Goal: Contribute content: Add original content to the website for others to see

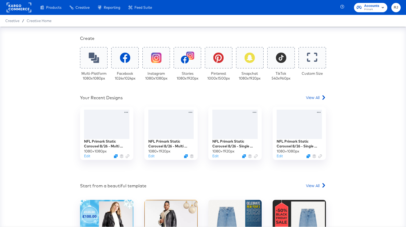
scroll to position [95, 0]
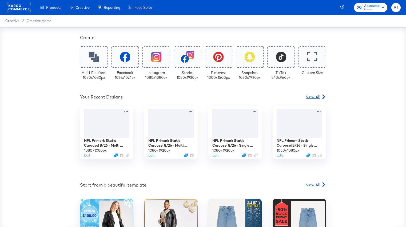
click at [314, 96] on span "View All" at bounding box center [313, 96] width 14 height 5
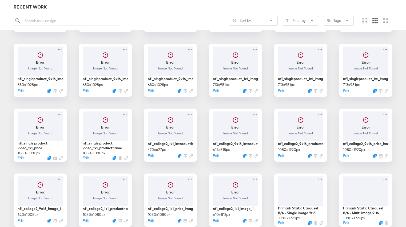
scroll to position [143, 0]
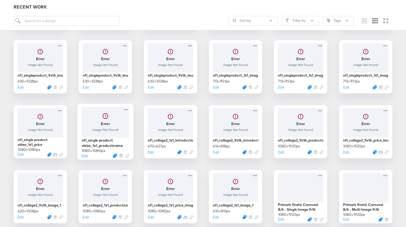
click at [104, 124] on div at bounding box center [106, 122] width 48 height 31
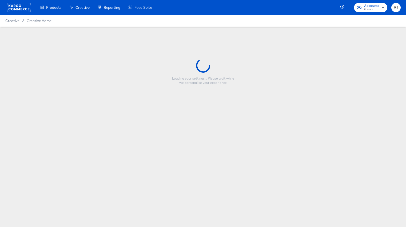
type input "nfl_single product video_1x1_productname"
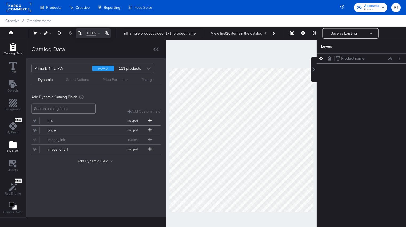
click at [14, 145] on icon "Add Files" at bounding box center [13, 145] width 8 height 7
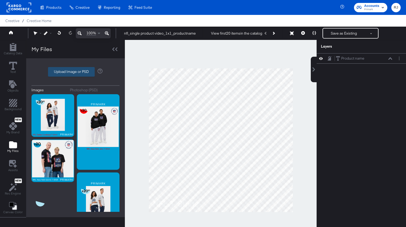
click at [79, 72] on label "Upload Image or PSD" at bounding box center [71, 71] width 46 height 9
click at [75, 72] on input "Upload Image or PSD" at bounding box center [75, 72] width 0 height 0
type input "C:\fakepath\NFL - Single Product V3 - Overlay 3.png"
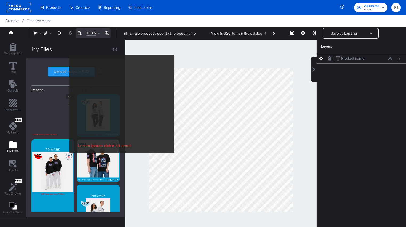
click at [66, 104] on img at bounding box center [52, 115] width 43 height 43
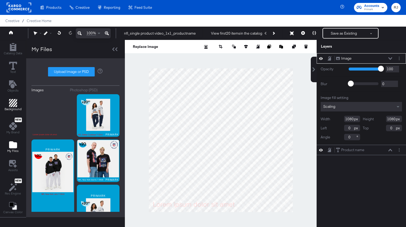
click at [9, 105] on icon "Add Rectangle" at bounding box center [13, 103] width 8 height 8
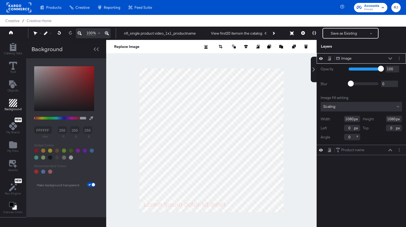
drag, startPoint x: 57, startPoint y: 102, endPoint x: 35, endPoint y: 110, distance: 22.9
click at [35, 110] on div "FFFFFF hex 255 r 255 g 255 b 100 a Recommended Colors Make background transpare…" at bounding box center [65, 126] width 69 height 124
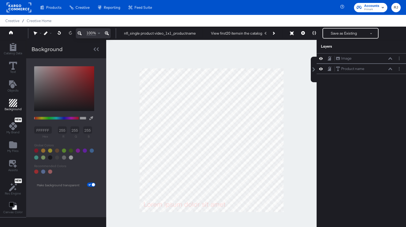
click at [107, 84] on div at bounding box center [211, 140] width 210 height 201
click at [11, 45] on icon "Add Rectangle" at bounding box center [13, 47] width 8 height 8
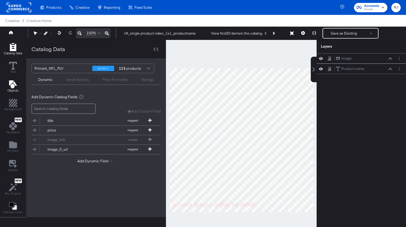
click at [11, 82] on icon "Add Text" at bounding box center [13, 84] width 8 height 8
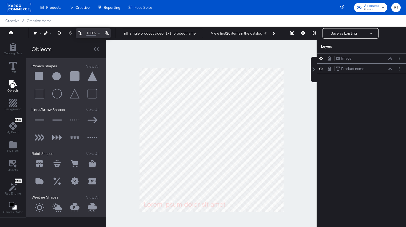
click at [40, 77] on button at bounding box center [39, 76] width 16 height 16
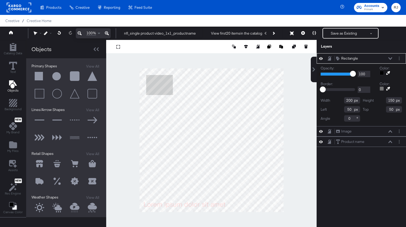
drag, startPoint x: 353, startPoint y: 100, endPoint x: 333, endPoint y: 99, distance: 20.0
click at [333, 99] on div "Width 200" at bounding box center [339, 100] width 39 height 6
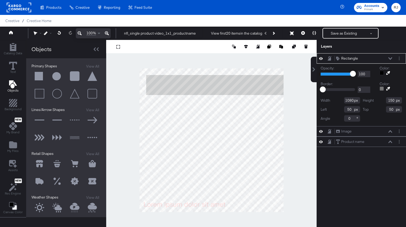
type input "1080"
drag, startPoint x: 394, startPoint y: 101, endPoint x: 372, endPoint y: 100, distance: 23.0
click at [372, 100] on div "Height 150" at bounding box center [381, 100] width 39 height 6
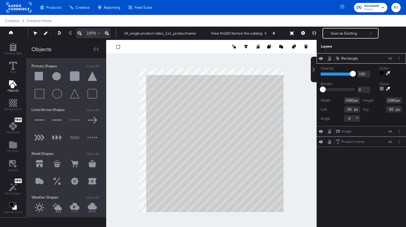
type input "1080"
type input "22"
type input "0"
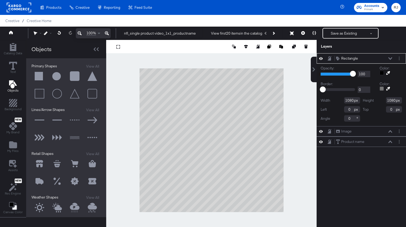
click at [389, 58] on icon at bounding box center [390, 58] width 4 height 2
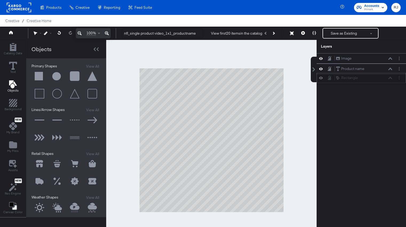
drag, startPoint x: 375, startPoint y: 58, endPoint x: 375, endPoint y: 83, distance: 24.3
click at [375, 81] on div "Rectangle Rectangle" at bounding box center [364, 78] width 57 height 6
click at [329, 80] on icon at bounding box center [329, 79] width 4 height 4
click at [330, 60] on icon at bounding box center [329, 58] width 4 height 4
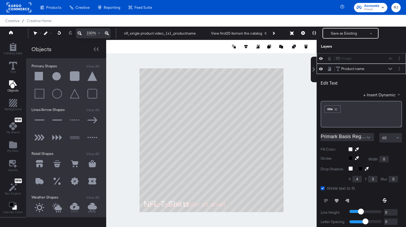
scroll to position [10, 0]
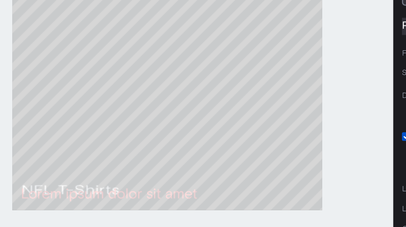
type input "60"
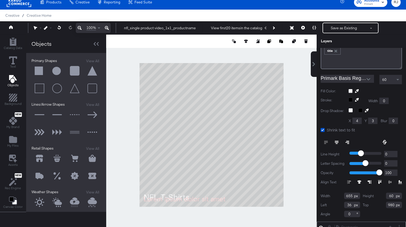
scroll to position [58, 0]
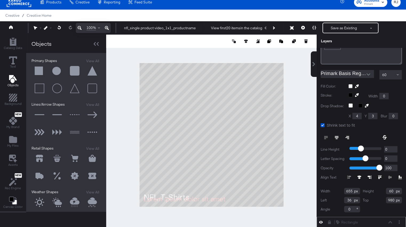
click at [398, 178] on icon at bounding box center [400, 178] width 4 height 4
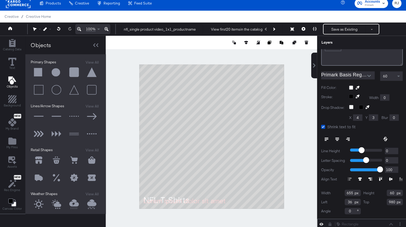
scroll to position [3, 0]
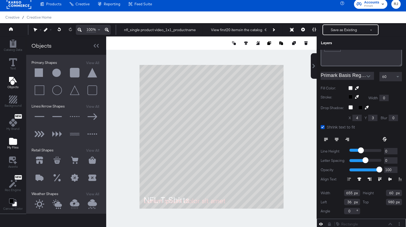
click at [13, 139] on icon "Add Files" at bounding box center [13, 141] width 8 height 7
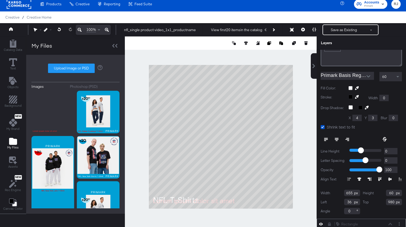
scroll to position [14, 0]
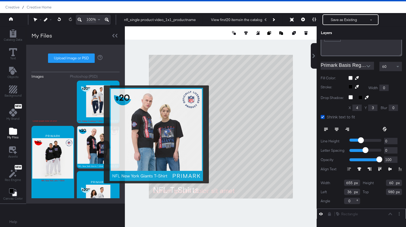
click at [100, 135] on img at bounding box center [98, 147] width 43 height 43
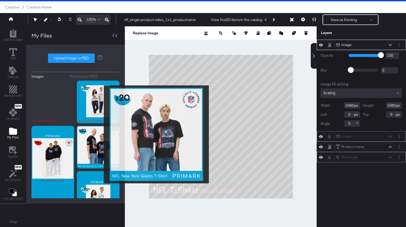
scroll to position [0, 0]
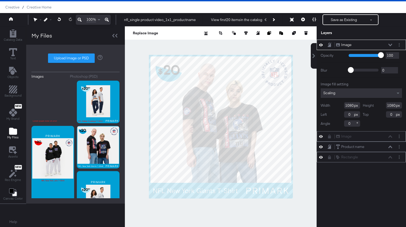
click at [391, 46] on button at bounding box center [390, 44] width 4 height 3
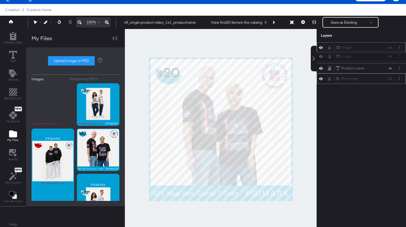
scroll to position [10, 0]
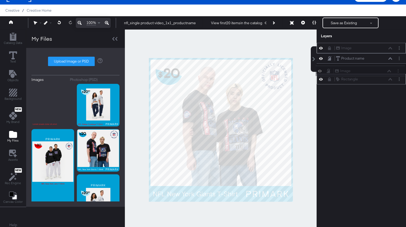
drag, startPoint x: 377, startPoint y: 46, endPoint x: 376, endPoint y: 75, distance: 28.8
click at [376, 75] on div "Image Image Image Image Product name Product name Rectangle Rectangle" at bounding box center [360, 64] width 89 height 42
click at [373, 72] on div "Image Image Product name Product name Image Image Rectangle Rectangle" at bounding box center [360, 64] width 89 height 42
click at [391, 70] on icon at bounding box center [390, 69] width 4 height 3
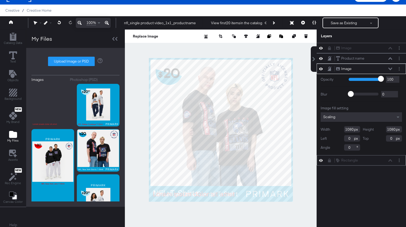
type input "25"
click at [357, 80] on input "range" at bounding box center [365, 78] width 35 height 3
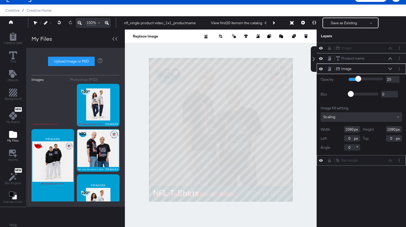
type input "38"
click at [362, 80] on input "range" at bounding box center [365, 78] width 35 height 3
click at [389, 68] on icon at bounding box center [390, 69] width 4 height 2
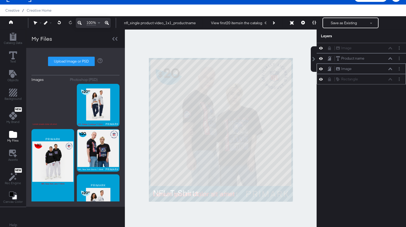
click at [328, 68] on icon at bounding box center [329, 68] width 2 height 3
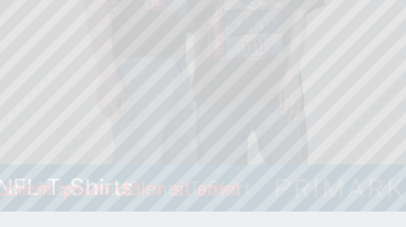
type input "62"
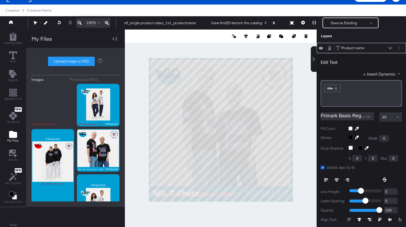
click at [301, 177] on div at bounding box center [221, 130] width 192 height 201
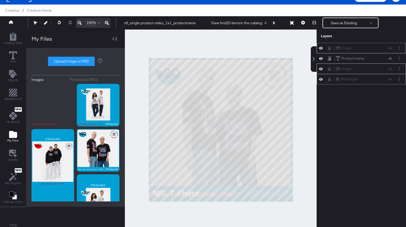
click at [320, 49] on icon at bounding box center [321, 48] width 4 height 5
click at [303, 26] on button at bounding box center [302, 23] width 11 height 11
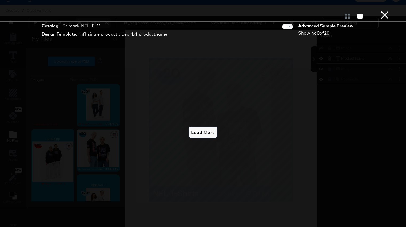
click at [213, 134] on span "Load More" at bounding box center [203, 132] width 24 height 7
click at [384, 11] on button "×" at bounding box center [384, 5] width 11 height 11
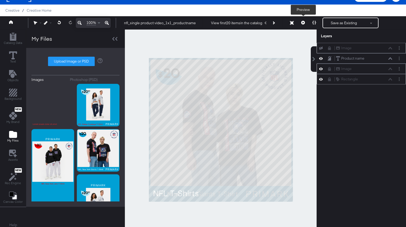
click at [302, 23] on icon at bounding box center [303, 23] width 4 height 4
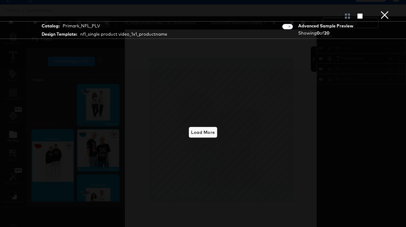
click at [387, 11] on button "×" at bounding box center [384, 5] width 11 height 11
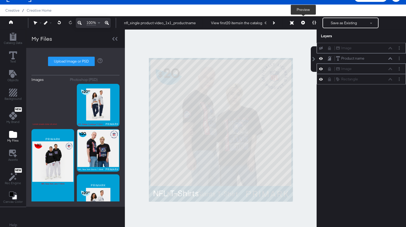
click at [302, 25] on button at bounding box center [302, 23] width 11 height 11
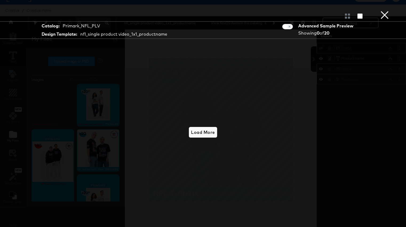
click at [388, 11] on button "×" at bounding box center [384, 5] width 11 height 11
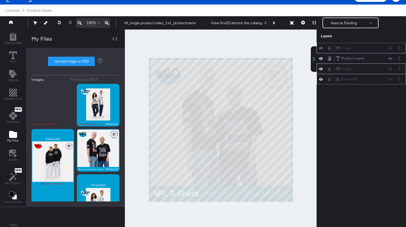
click at [328, 50] on icon at bounding box center [329, 48] width 3 height 4
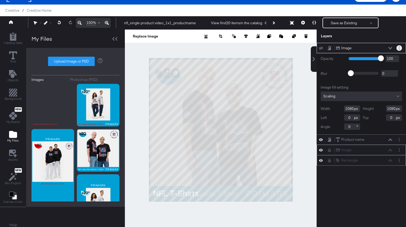
click at [396, 48] on button "Layer Options" at bounding box center [399, 48] width 6 height 6
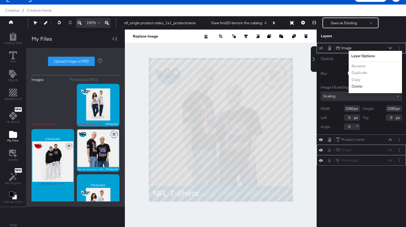
click at [358, 87] on button "Delete" at bounding box center [356, 87] width 11 height 6
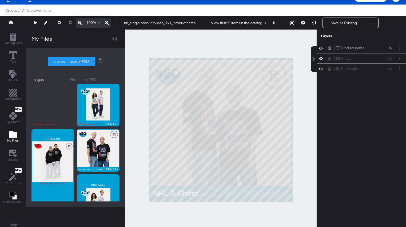
click at [330, 59] on icon at bounding box center [329, 59] width 3 height 4
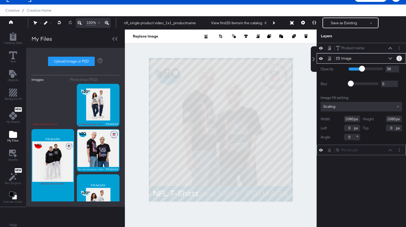
click at [398, 60] on button "Layer Options" at bounding box center [399, 59] width 6 height 6
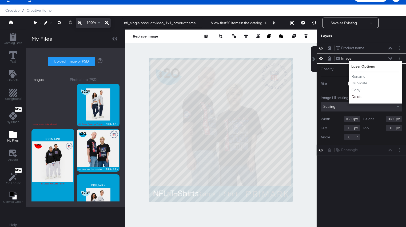
click at [356, 99] on button "Delete" at bounding box center [356, 97] width 11 height 6
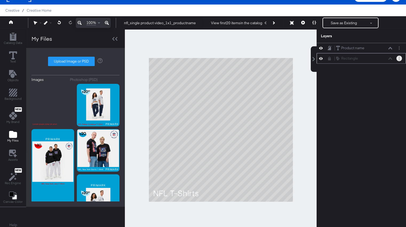
click at [400, 58] on button "Layer Options" at bounding box center [399, 59] width 6 height 6
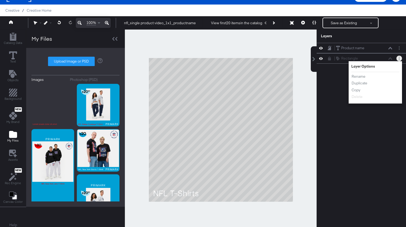
click at [329, 58] on icon at bounding box center [329, 59] width 3 height 4
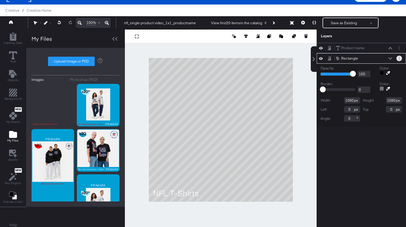
click at [399, 59] on button "Layer Options" at bounding box center [399, 59] width 6 height 6
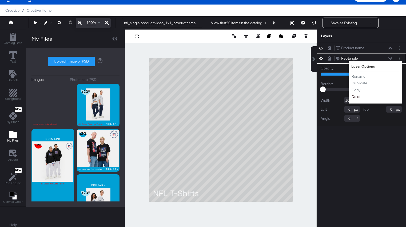
click at [358, 98] on button "Delete" at bounding box center [356, 97] width 11 height 6
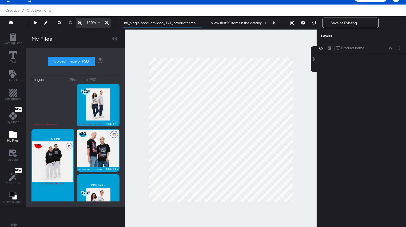
drag, startPoint x: 197, startPoint y: 23, endPoint x: 119, endPoint y: 22, distance: 77.8
click at [119, 22] on div "nfl_single product video_1x1_productname View first 20 items in the catalog Res…" at bounding box center [258, 23] width 283 height 11
click at [165, 39] on div at bounding box center [221, 130] width 192 height 201
click at [344, 21] on button "Save as Existing" at bounding box center [344, 23] width 42 height 10
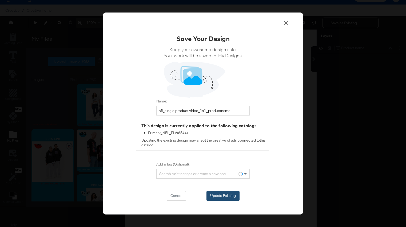
click at [226, 198] on button "Update Existing" at bounding box center [222, 196] width 33 height 10
